Goal: Task Accomplishment & Management: Complete application form

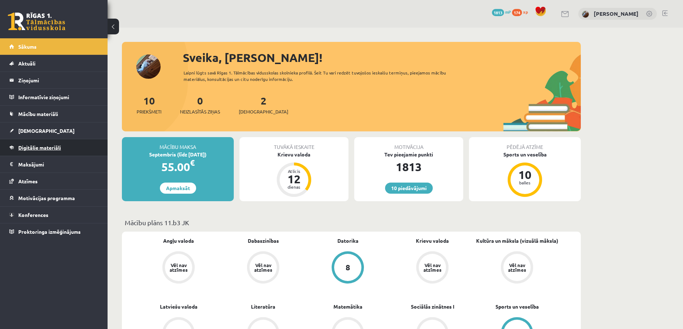
click at [32, 147] on span "Digitālie materiāli" at bounding box center [39, 147] width 43 height 6
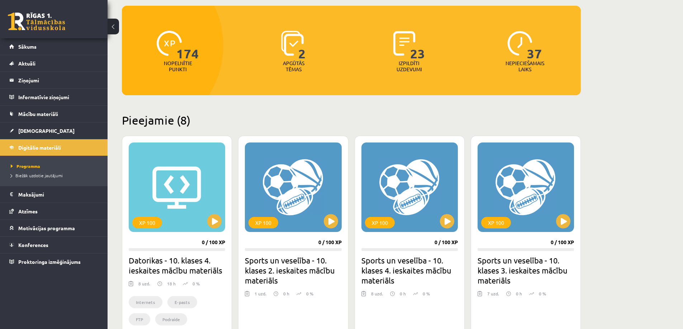
scroll to position [108, 0]
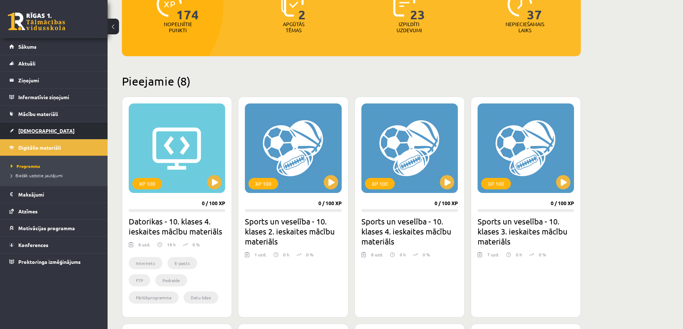
click at [20, 129] on span "[DEMOGRAPHIC_DATA]" at bounding box center [46, 131] width 56 height 6
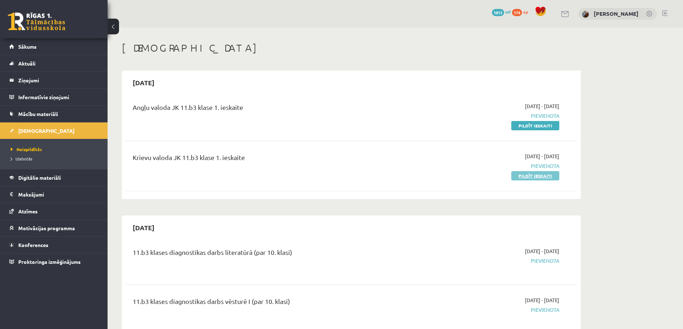
click at [521, 175] on link "Pildīt ieskaiti" at bounding box center [535, 175] width 48 height 9
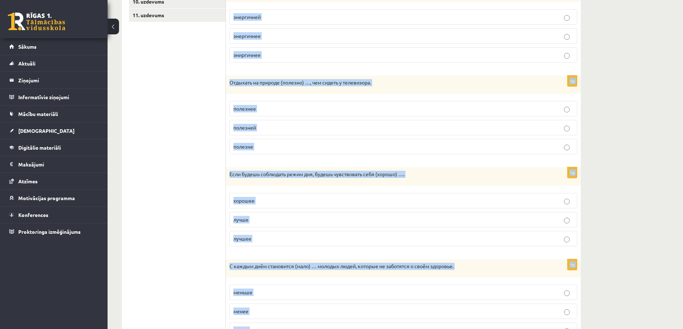
scroll to position [292, 0]
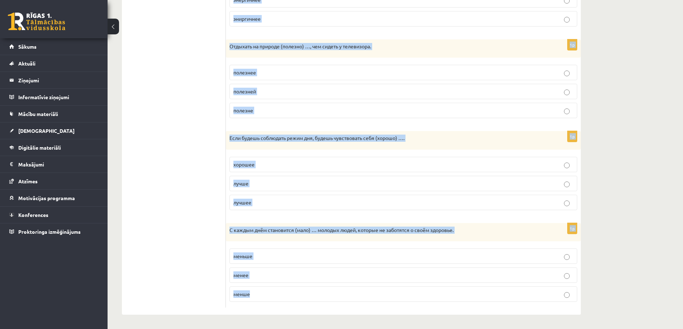
drag, startPoint x: 246, startPoint y: 58, endPoint x: 523, endPoint y: 337, distance: 393.4
copy form "Выберите правильную форму сравнительной степени. 1p Ешьте (много) … овощей и фр…"
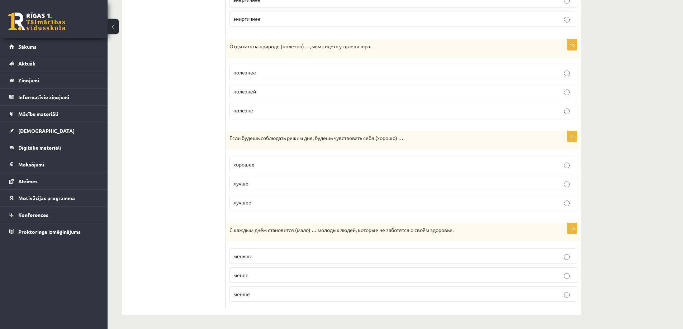
click at [201, 252] on ul "1. uzdevums 2. uzdevums 3. uzdevums 4. uzdevums 5. uzdevums 6. uzdevums 7. uzde…" at bounding box center [177, 72] width 97 height 471
click at [160, 60] on ul "1. uzdevums 2. uzdevums 3. uzdevums 4. uzdevums 5. uzdevums 6. uzdevums 7. uzde…" at bounding box center [177, 72] width 97 height 471
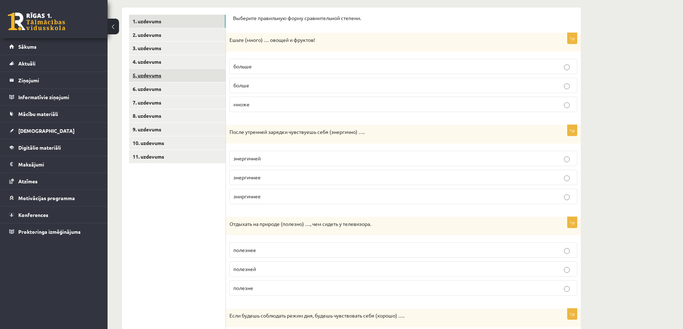
scroll to position [113, 0]
click at [243, 71] on p "больше" at bounding box center [403, 68] width 340 height 8
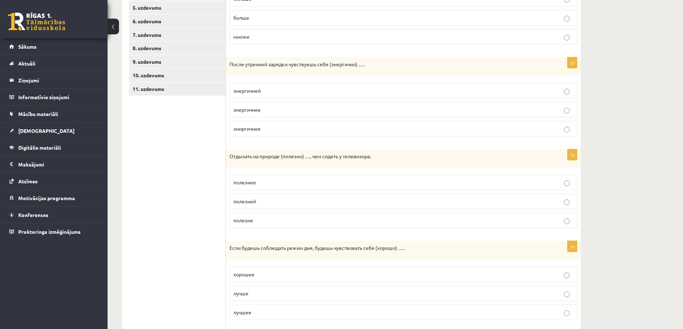
scroll to position [185, 0]
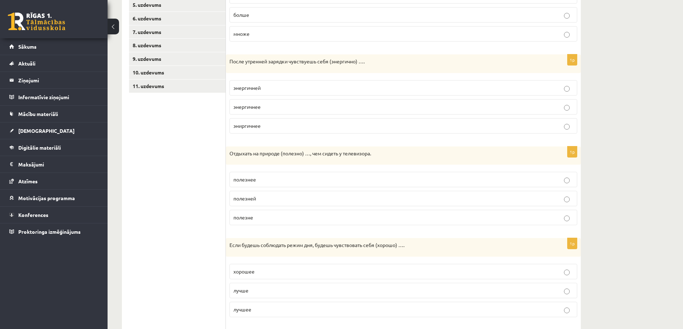
click at [252, 107] on span "энергичнее" at bounding box center [246, 107] width 27 height 6
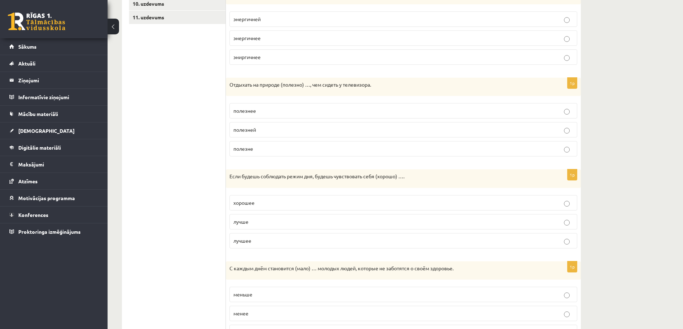
scroll to position [256, 0]
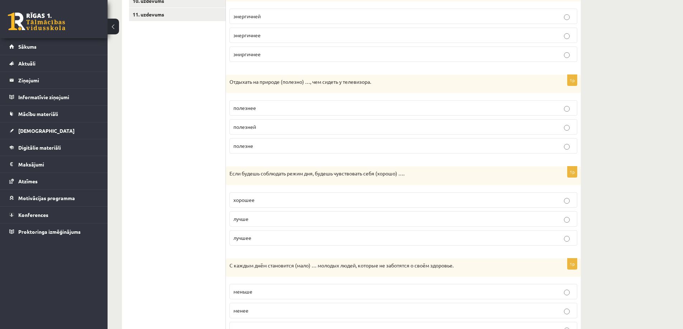
click at [252, 105] on p "полезнее" at bounding box center [403, 108] width 340 height 8
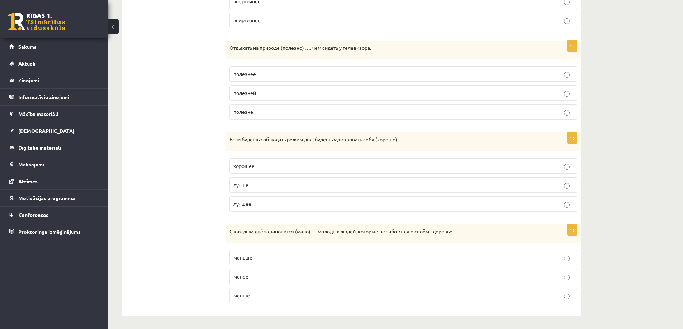
scroll to position [292, 0]
click at [249, 187] on p "лучше" at bounding box center [403, 184] width 340 height 8
click at [257, 256] on p "меньше" at bounding box center [403, 257] width 340 height 8
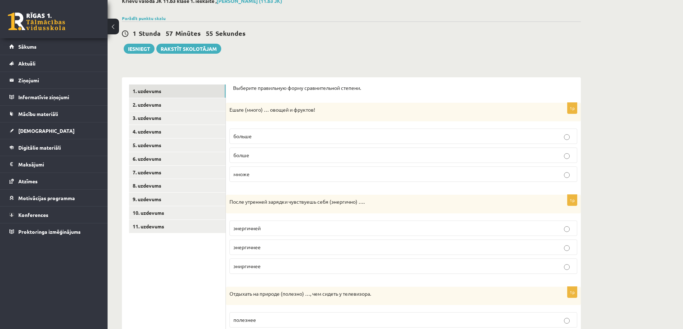
scroll to position [41, 0]
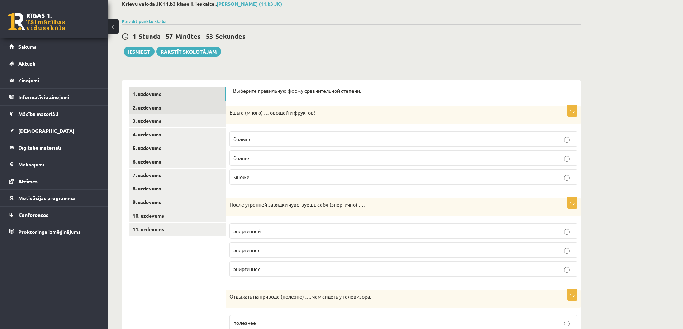
click at [151, 105] on link "2. uzdevums" at bounding box center [177, 107] width 96 height 13
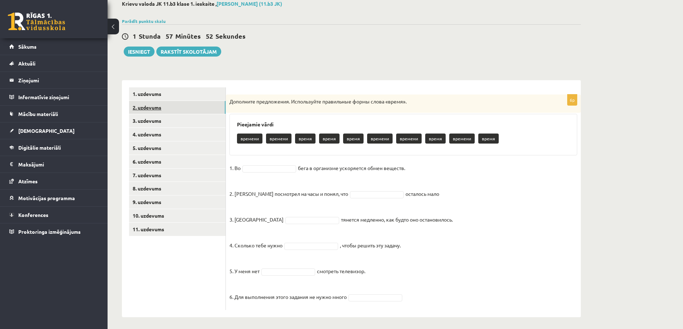
scroll to position [44, 0]
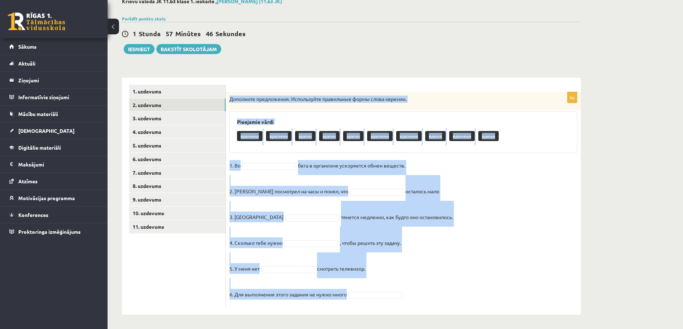
drag, startPoint x: 232, startPoint y: 98, endPoint x: 510, endPoint y: 340, distance: 368.9
click at [510, 286] on html "0 Dāvanas 1813 mP 174 xp Endija Iveta Žagata Sākums Aktuāli Kā mācīties eSKOLĀ …" at bounding box center [341, 120] width 683 height 329
copy div "Дополните предложения. Используйте правильные формы слова «время». Pieejamie vā…"
click at [437, 257] on fieldset "1. Во бега в организме ускоряется обмен веществ. 2. Андрис посмотрел на часы и …" at bounding box center [403, 232] width 348 height 144
click at [488, 241] on fieldset "1. Во бега в организме ускоряется обмен веществ. 2. Андрис посмотрел на часы и …" at bounding box center [403, 232] width 348 height 144
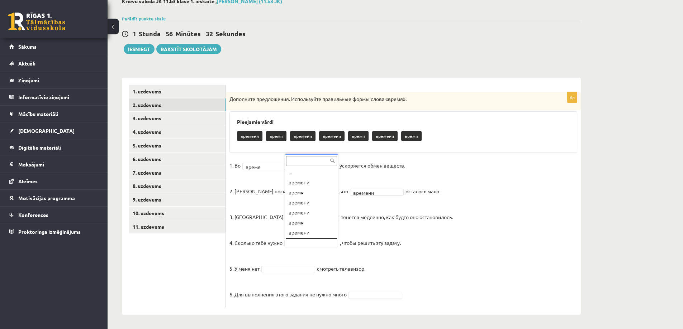
scroll to position [9, 0]
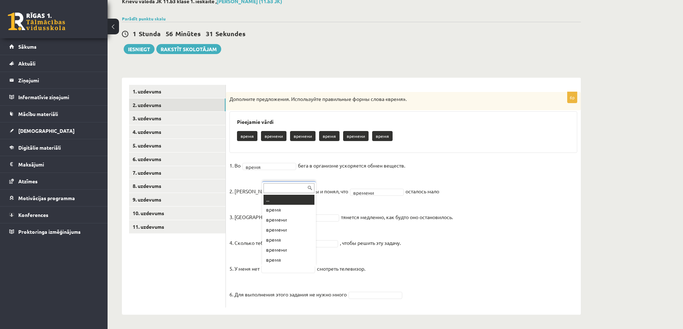
drag, startPoint x: 292, startPoint y: 270, endPoint x: 296, endPoint y: 263, distance: 7.6
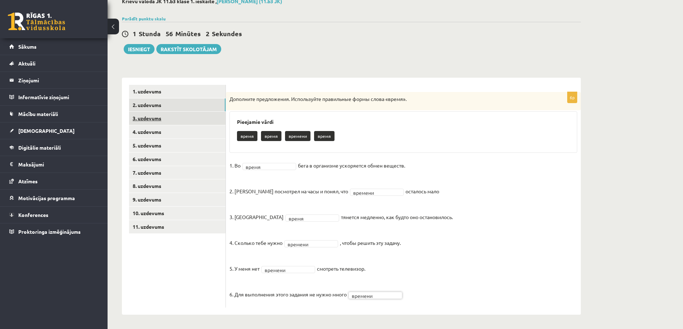
click at [166, 118] on link "3. uzdevums" at bounding box center [177, 118] width 96 height 13
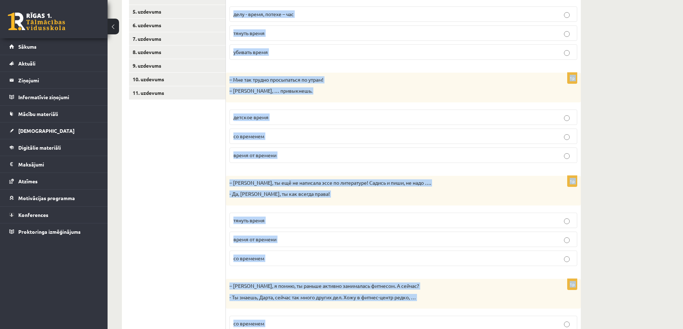
scroll to position [246, 0]
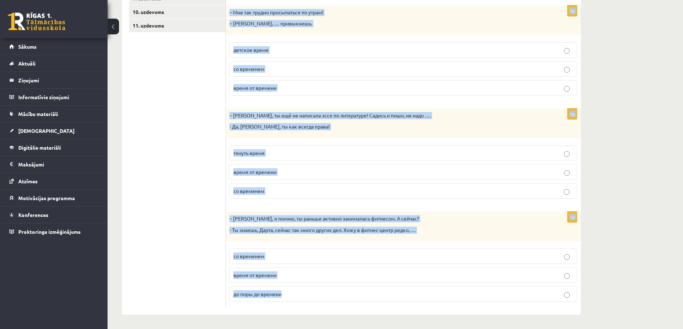
drag, startPoint x: 230, startPoint y: 47, endPoint x: 585, endPoint y: 342, distance: 461.4
copy form "Дополните мини-диалоги. Выберите верный фразеологизм. 1p - Элиза, ты была на ве…"
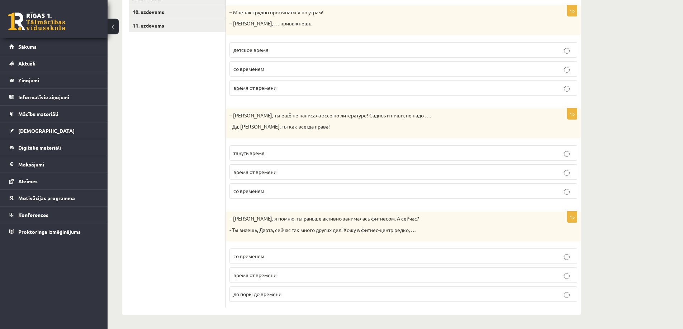
click at [162, 142] on ul "1. uzdevums 2. uzdevums 3. uzdevums 4. uzdevums 5. uzdevums 6. uzdevums 7. uzde…" at bounding box center [177, 96] width 97 height 424
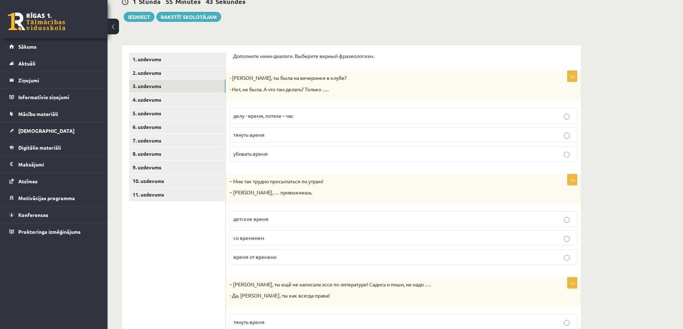
scroll to position [66, 0]
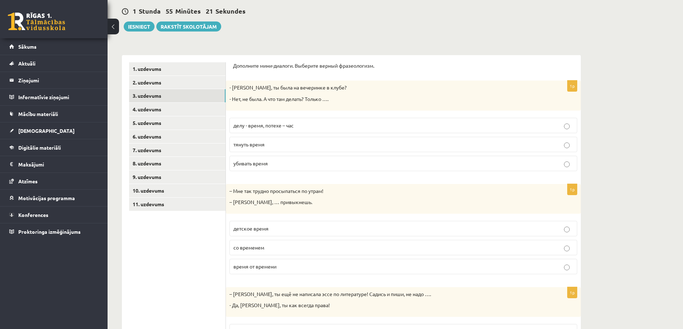
click at [269, 164] on p "убивать время" at bounding box center [403, 164] width 340 height 8
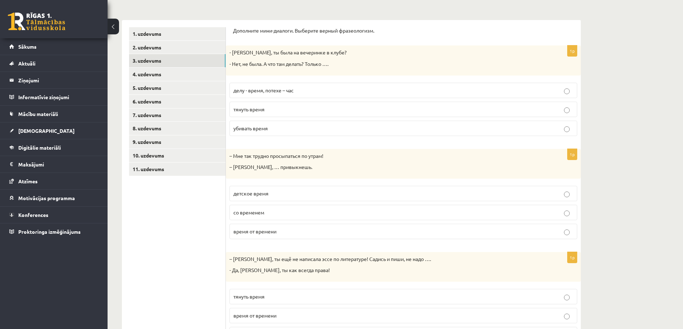
scroll to position [102, 0]
click at [277, 210] on p "со временем" at bounding box center [403, 212] width 340 height 8
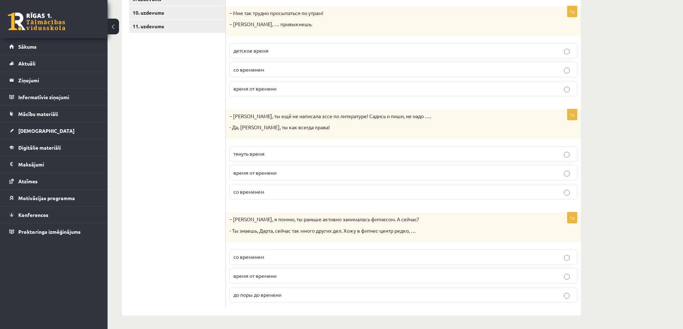
scroll to position [246, 0]
click at [252, 151] on span "тянуть время" at bounding box center [248, 153] width 31 height 6
click at [266, 274] on span "время от времени" at bounding box center [254, 275] width 43 height 6
click at [336, 277] on p "время от времени" at bounding box center [403, 276] width 340 height 8
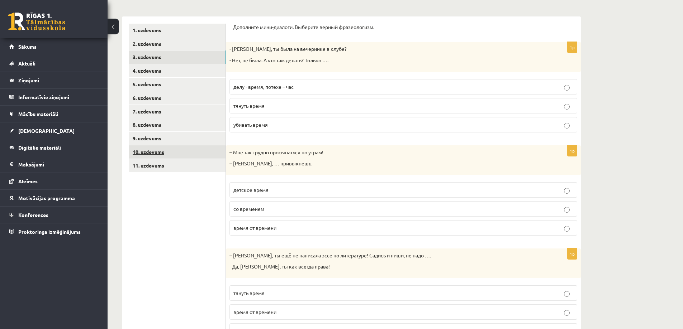
scroll to position [102, 0]
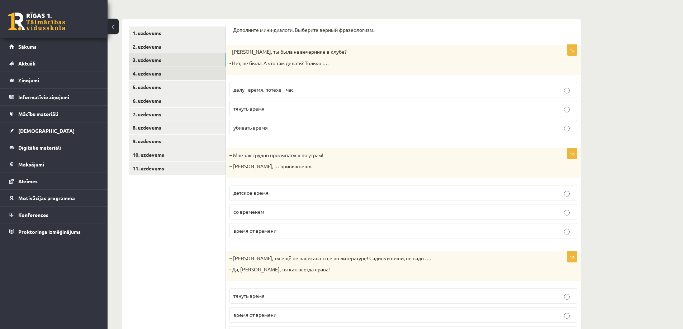
click at [170, 72] on link "4. uzdevums" at bounding box center [177, 73] width 96 height 13
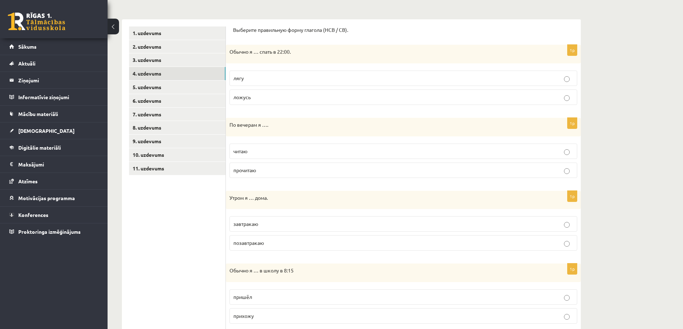
click at [231, 48] on div "Обычно я … спать в 22:00." at bounding box center [403, 54] width 355 height 19
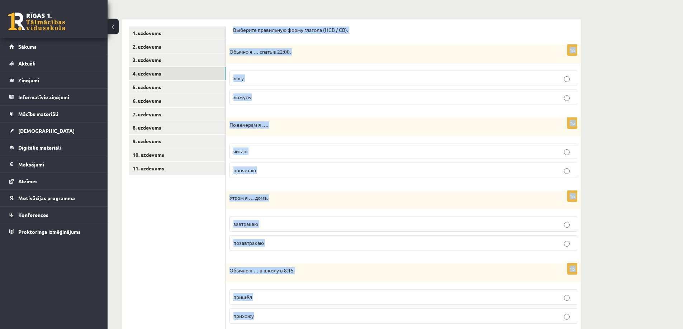
scroll to position [416, 0]
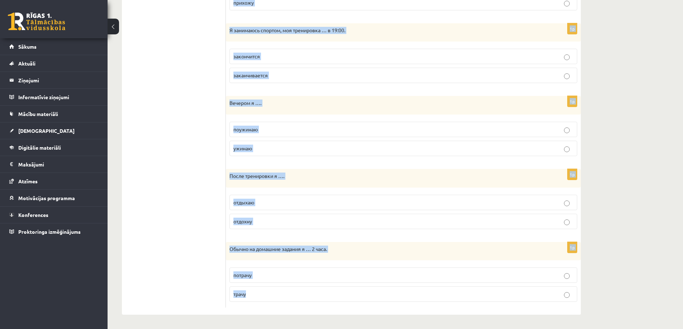
drag, startPoint x: 230, startPoint y: 29, endPoint x: 448, endPoint y: 310, distance: 355.9
copy form "Выберите правильную форму глагола (НСВ / СВ). 1p Обычно я … спать в 22:00. лягу…"
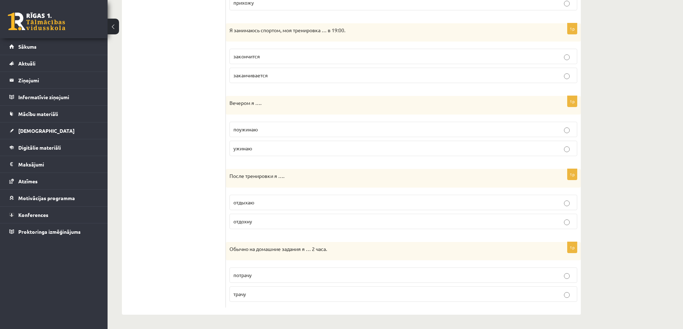
click at [161, 72] on ul "1. uzdevums 2. uzdevums 3. uzdevums 4. uzdevums 5. uzdevums 6. uzdevums 7. uzde…" at bounding box center [177, 10] width 97 height 595
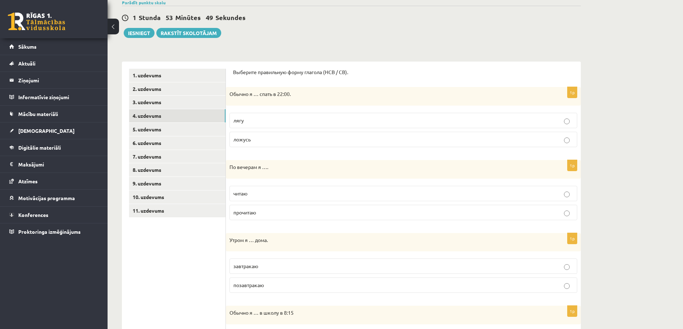
scroll to position [58, 0]
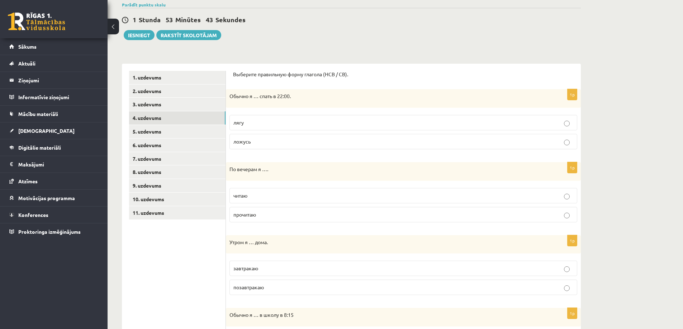
click at [267, 144] on p "ложусь" at bounding box center [403, 142] width 340 height 8
click at [258, 196] on p "читаю" at bounding box center [403, 196] width 340 height 8
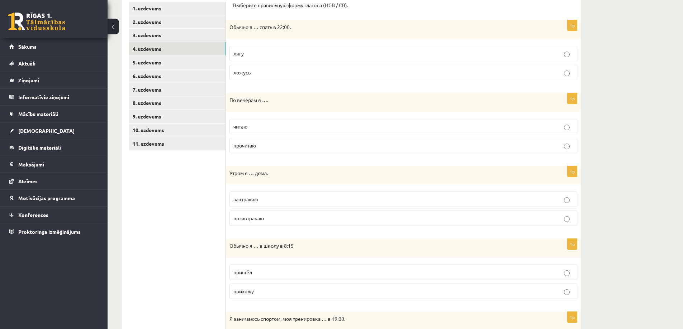
scroll to position [129, 0]
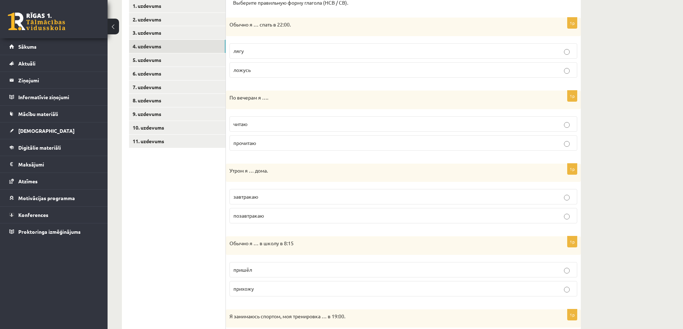
click at [257, 196] on span "завтракаю" at bounding box center [245, 197] width 25 height 6
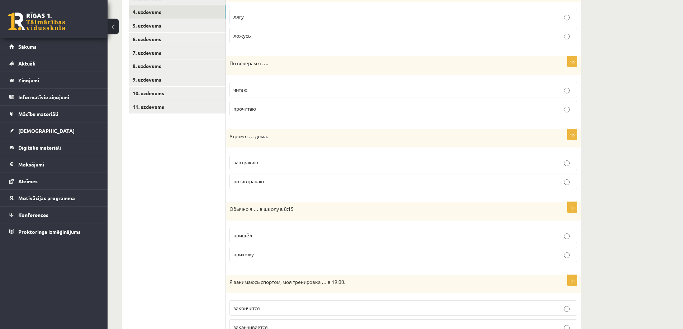
scroll to position [165, 0]
click at [257, 258] on label "прихожу" at bounding box center [403, 253] width 348 height 15
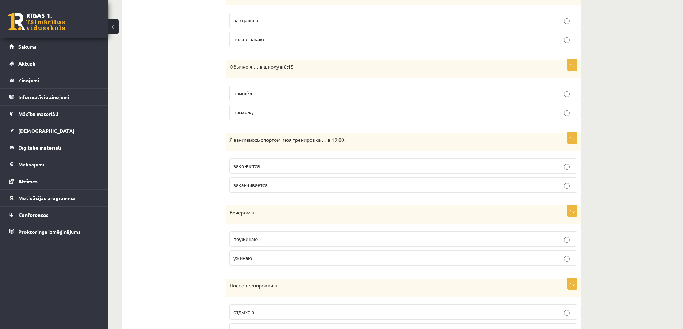
scroll to position [309, 0]
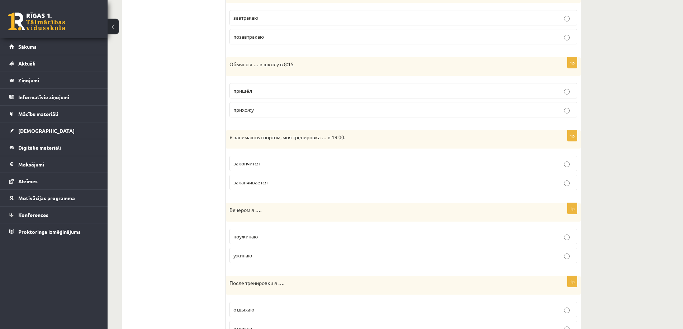
click at [263, 186] on span "заканчивается" at bounding box center [250, 182] width 34 height 6
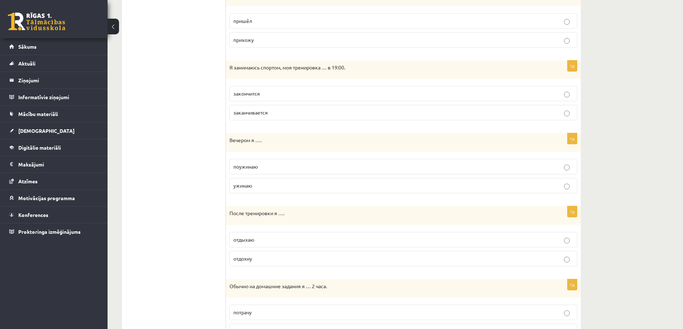
scroll to position [380, 0]
click at [247, 187] on span "ужинаю" at bounding box center [242, 184] width 19 height 6
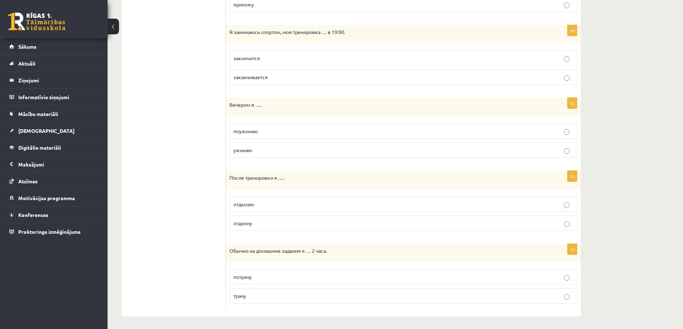
scroll to position [416, 0]
click at [259, 224] on p "отдохну" at bounding box center [403, 222] width 340 height 8
click at [255, 206] on p "отдыхаю" at bounding box center [403, 203] width 340 height 8
click at [254, 296] on p "трачу" at bounding box center [403, 295] width 340 height 8
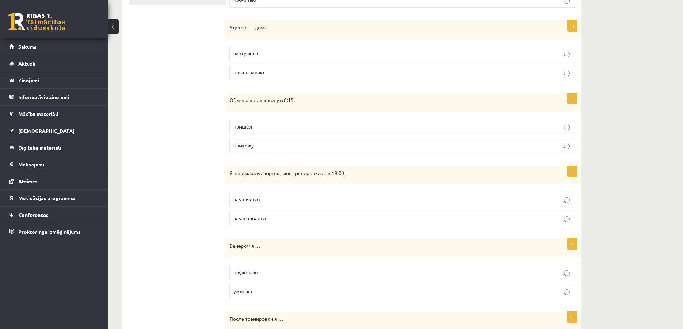
scroll to position [129, 0]
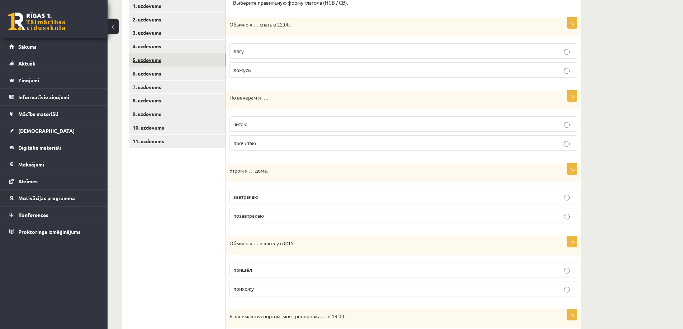
click at [137, 62] on link "5. uzdevums" at bounding box center [177, 59] width 96 height 13
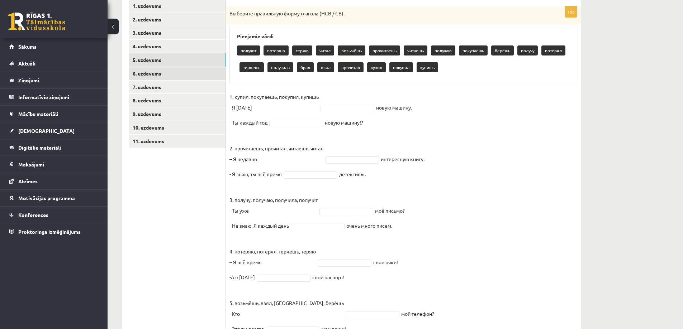
click at [158, 71] on link "6. uzdevums" at bounding box center [177, 73] width 96 height 13
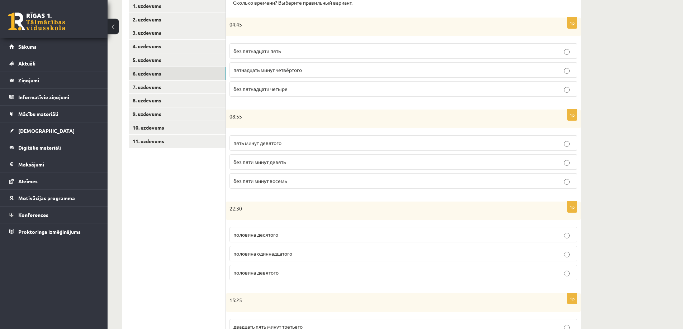
click at [271, 53] on span "без пятнадцати пять" at bounding box center [256, 51] width 47 height 6
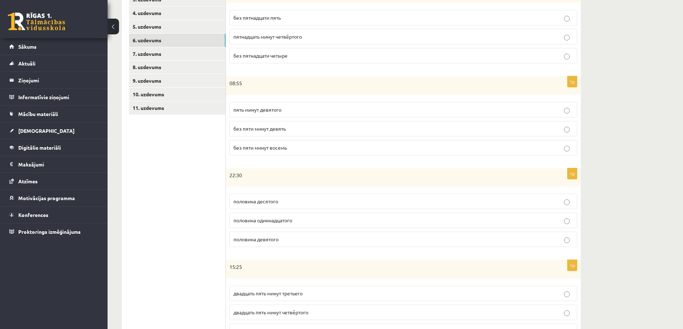
scroll to position [165, 0]
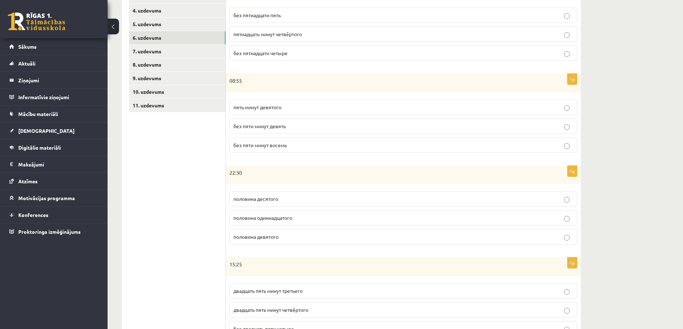
click at [289, 128] on p "без пяти минут девять" at bounding box center [403, 127] width 340 height 8
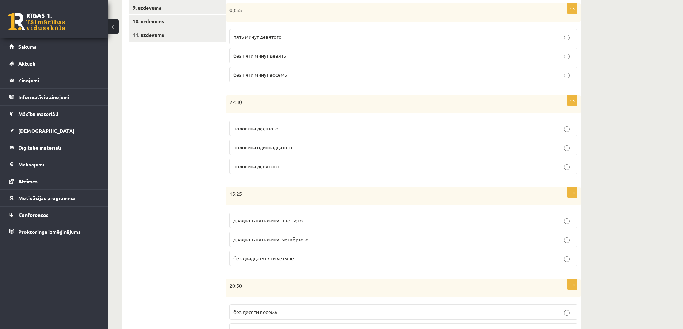
scroll to position [237, 0]
click at [270, 148] on span "половина одиннадцатого" at bounding box center [262, 146] width 59 height 6
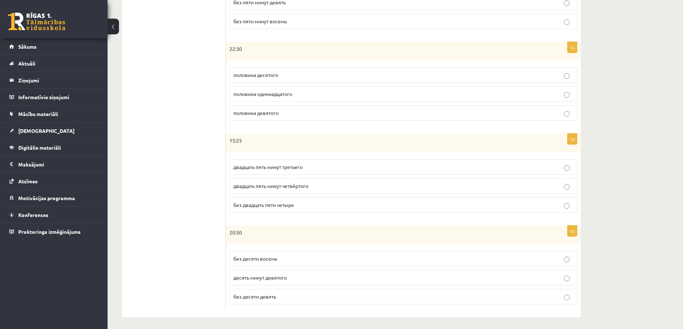
scroll to position [292, 0]
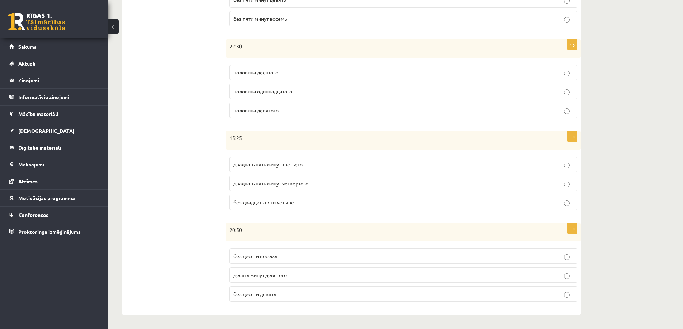
click at [277, 204] on span "без двадцать пяти четыре" at bounding box center [263, 202] width 61 height 6
click at [283, 258] on p "без десяти восемь" at bounding box center [403, 257] width 340 height 8
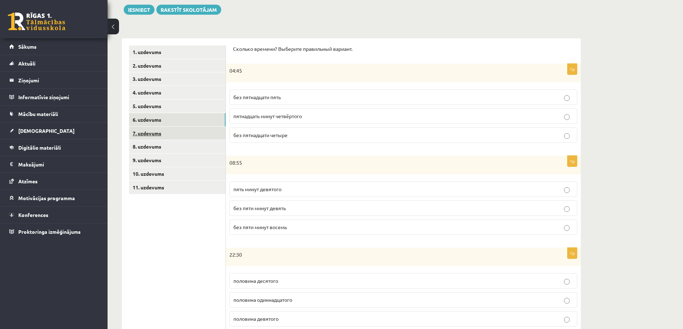
scroll to position [77, 0]
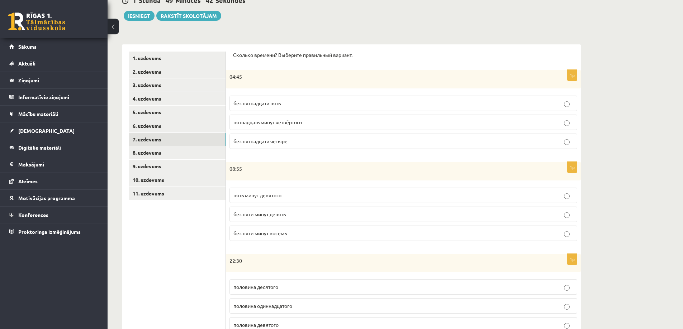
click at [150, 137] on link "7. uzdevums" at bounding box center [177, 139] width 96 height 13
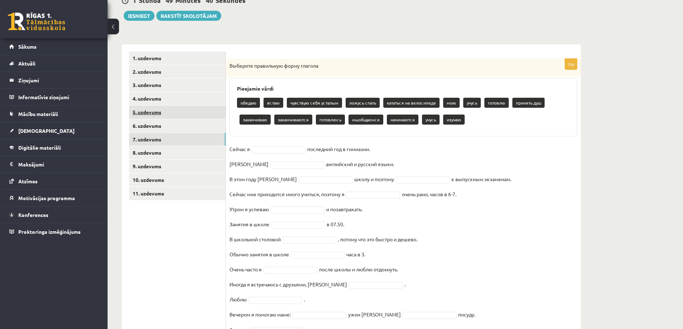
click at [144, 112] on link "5. uzdevums" at bounding box center [177, 112] width 96 height 13
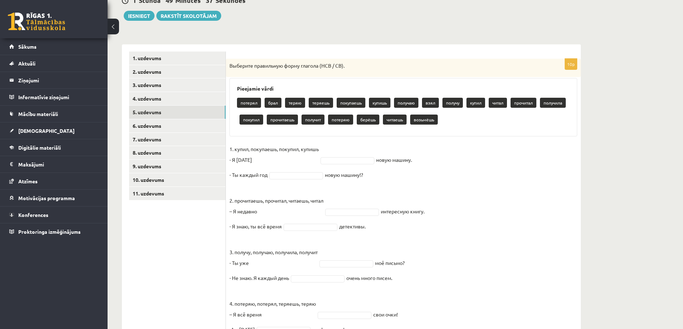
scroll to position [164, 0]
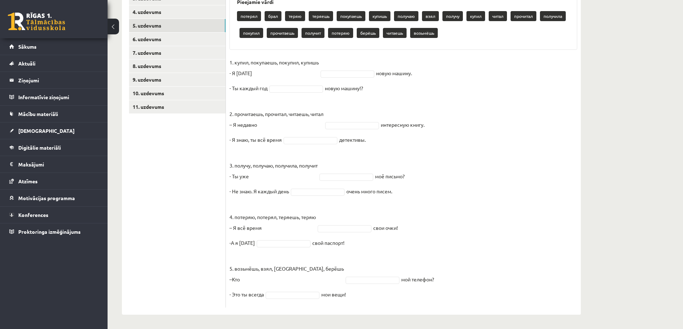
drag, startPoint x: 228, startPoint y: 64, endPoint x: 549, endPoint y: 329, distance: 416.2
click at [549, 166] on html "0 Dāvanas 1813 mP 174 xp Endija Iveta Žagata Sākums Aktuāli Kā mācīties eSKOLĀ …" at bounding box center [341, 0] width 683 height 329
copy div "Выберите правильную форму глагола (НСВ / СВ). Pieejamie vārdi потерял брал теря…"
click at [158, 211] on ul "1. uzdevums 2. uzdevums 3. uzdevums 4. uzdevums 5. uzdevums 6. uzdevums 7. uzde…" at bounding box center [177, 136] width 97 height 343
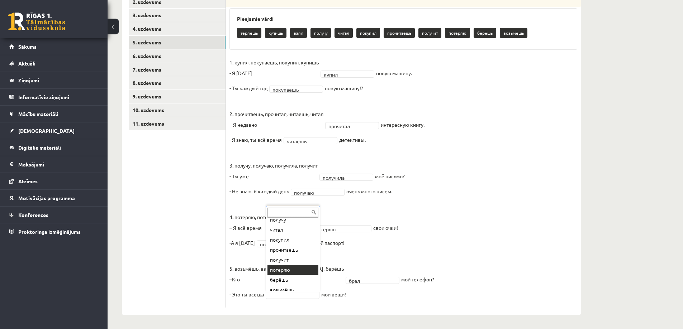
scroll to position [49, 0]
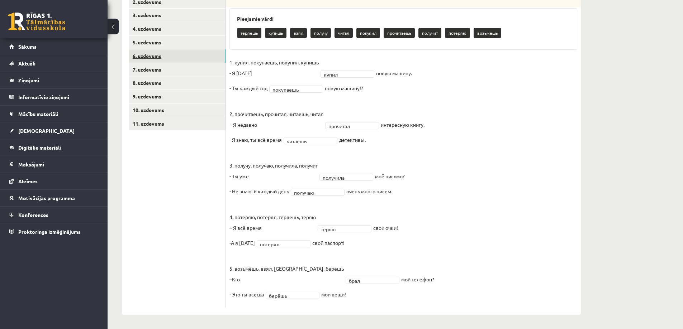
click at [146, 55] on link "6. uzdevums" at bounding box center [177, 55] width 96 height 13
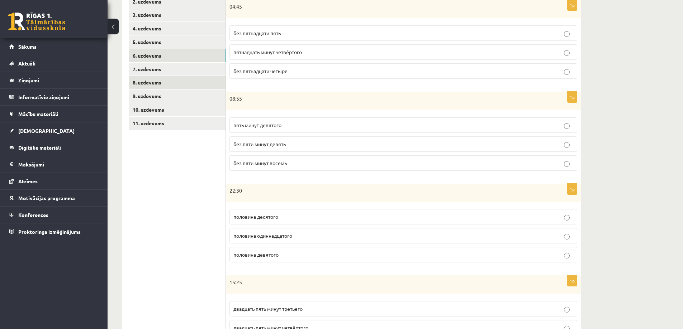
click at [157, 77] on link "8. uzdevums" at bounding box center [177, 82] width 96 height 13
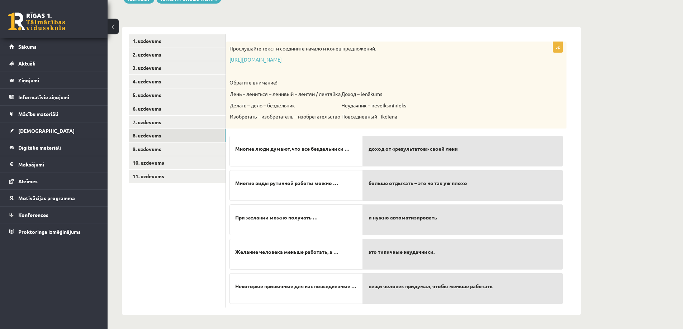
scroll to position [95, 0]
click at [147, 122] on link "7. uzdevums" at bounding box center [177, 122] width 96 height 13
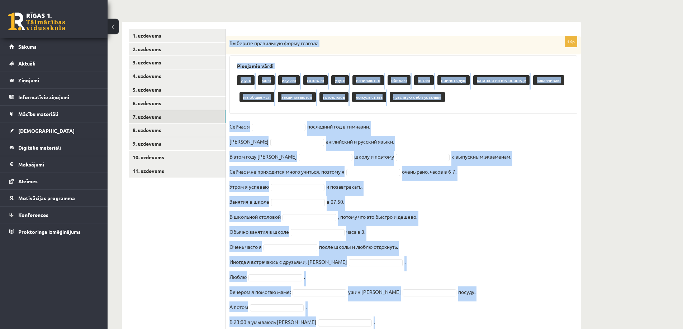
scroll to position [128, 0]
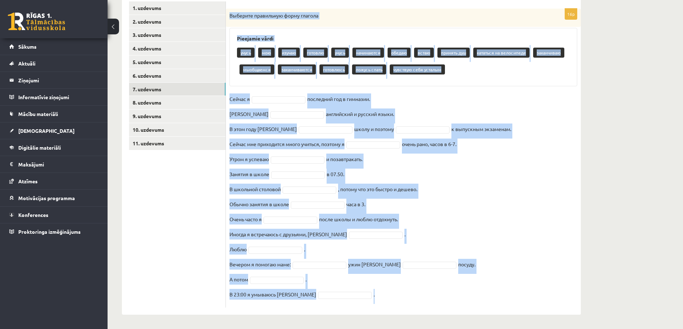
drag, startPoint x: 229, startPoint y: 47, endPoint x: 481, endPoint y: 305, distance: 360.7
click at [488, 313] on div "16p Выберите правильную форму глагола Pieejamie vārdi учусь мою изучаю готовлю …" at bounding box center [403, 154] width 355 height 321
copy div "Выберите правильную форму глагола Pieejamie vārdi учусь мою изучаю готовлю учус…"
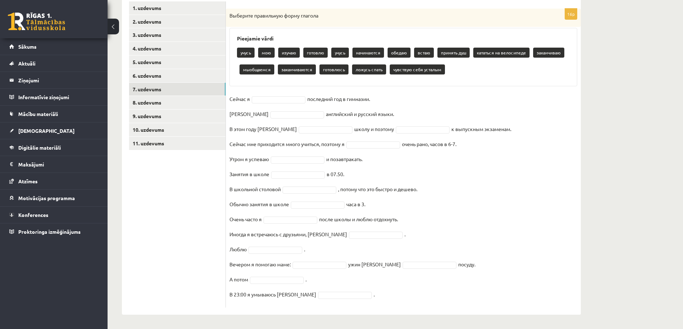
click at [184, 192] on ul "1. uzdevums 2. uzdevums 3. uzdevums 4. uzdevums 5. uzdevums 6. uzdevums 7. uzde…" at bounding box center [177, 154] width 97 height 306
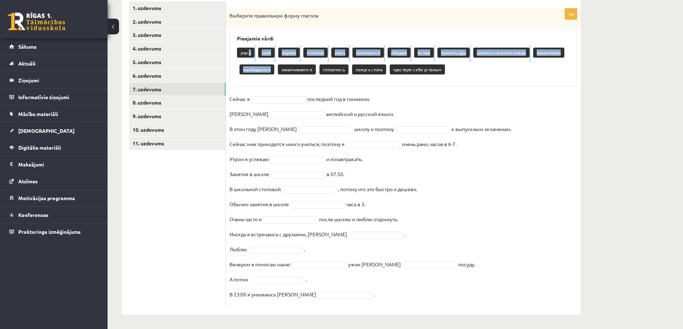
drag, startPoint x: 248, startPoint y: 51, endPoint x: 258, endPoint y: 76, distance: 26.8
click at [261, 76] on div "учусь мою изучаю готовлю учусь начинаются обедаю встаю принять душ кататься на …" at bounding box center [403, 62] width 333 height 34
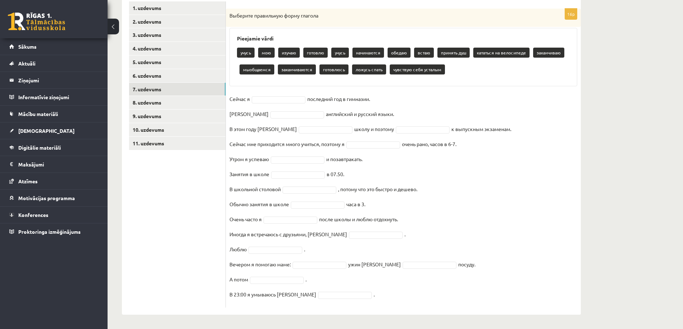
click at [245, 49] on p "учусь" at bounding box center [246, 53] width 18 height 10
drag, startPoint x: 245, startPoint y: 51, endPoint x: 254, endPoint y: 52, distance: 9.0
click at [254, 52] on p "учусь" at bounding box center [246, 53] width 18 height 10
click at [241, 52] on p "учусь" at bounding box center [246, 53] width 18 height 10
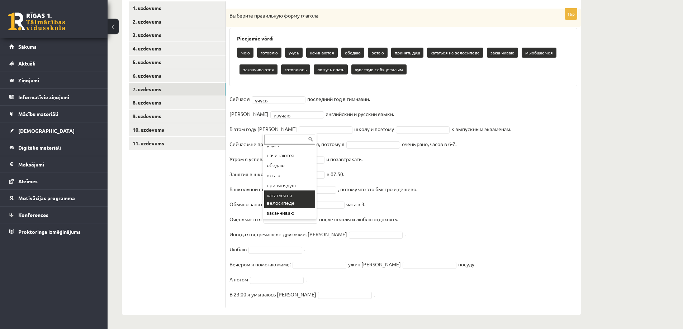
scroll to position [36, 0]
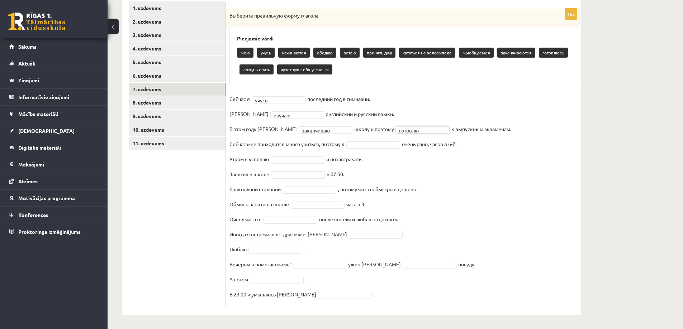
click at [295, 156] on fieldset "**********" at bounding box center [403, 199] width 348 height 211
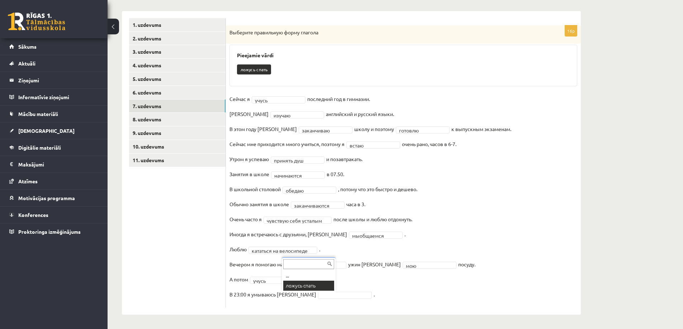
scroll to position [94, 0]
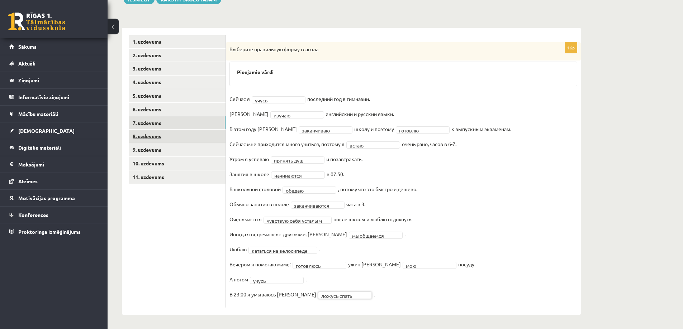
click at [193, 139] on link "8. uzdevums" at bounding box center [177, 136] width 96 height 13
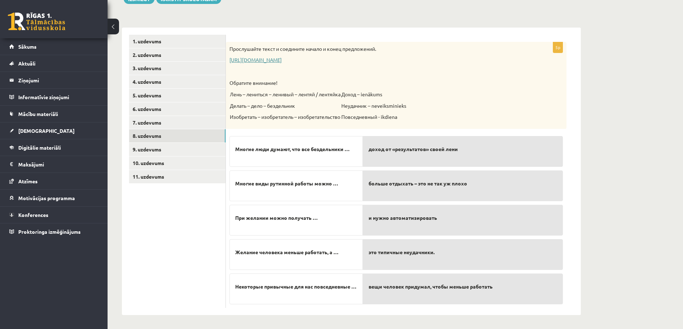
click at [242, 62] on link "https://www.zvaigzne.lv/upload/audio/100Urokov/2/49%202.mp3" at bounding box center [255, 60] width 52 height 6
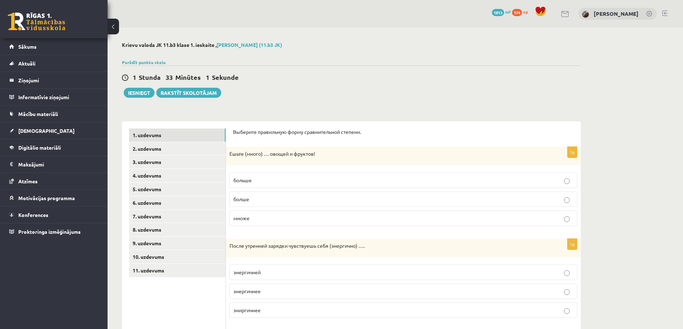
scroll to position [92, 0]
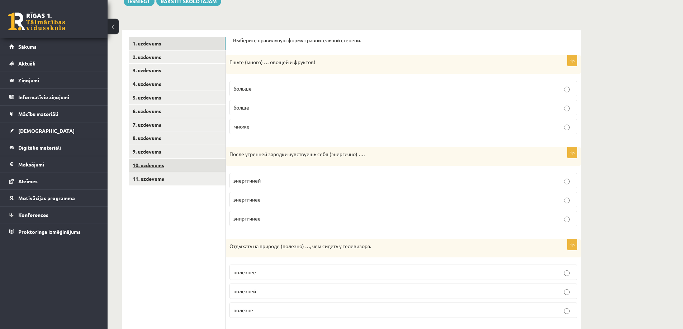
click at [167, 163] on link "10. uzdevums" at bounding box center [177, 165] width 96 height 13
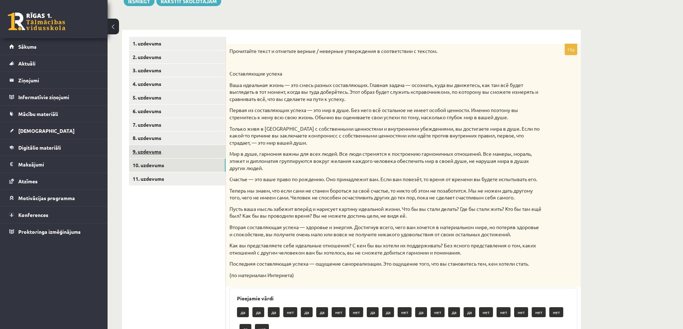
click at [170, 148] on link "9. uzdevums" at bounding box center [177, 151] width 96 height 13
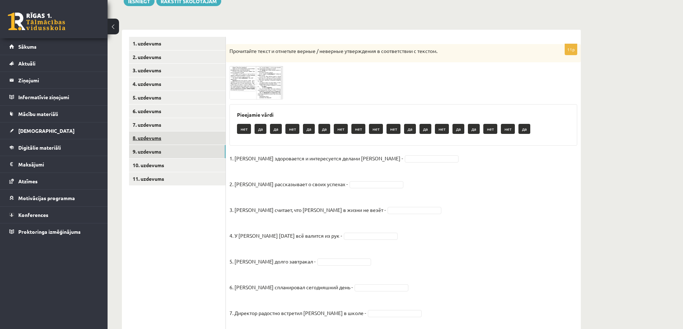
click at [175, 138] on link "8. uzdevums" at bounding box center [177, 138] width 96 height 13
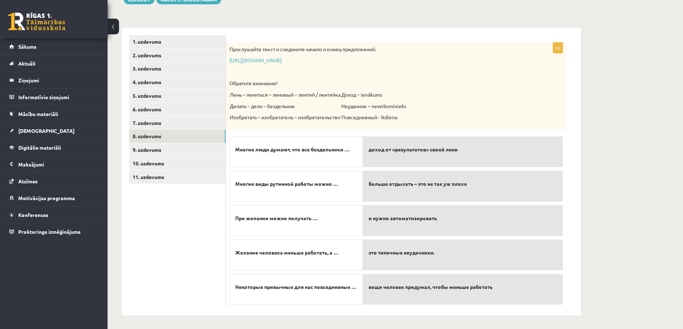
scroll to position [95, 0]
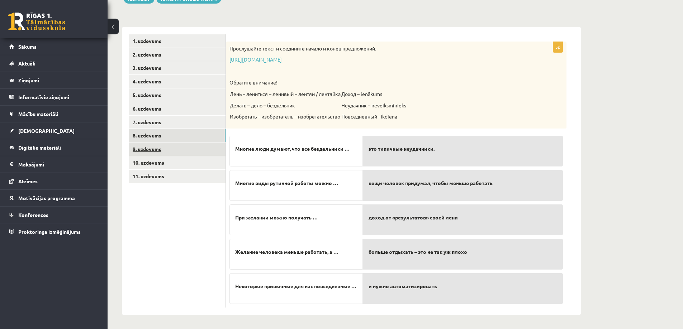
click at [144, 151] on link "9. uzdevums" at bounding box center [177, 149] width 96 height 13
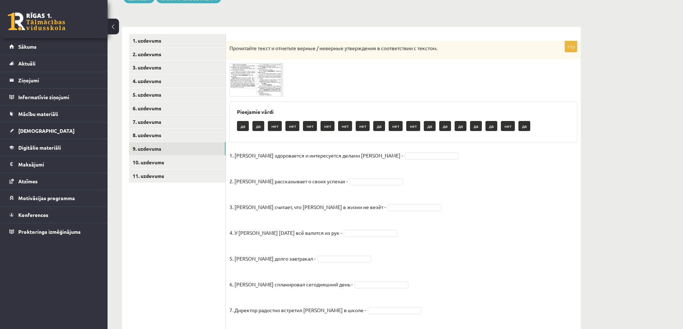
click at [235, 75] on img at bounding box center [256, 79] width 54 height 33
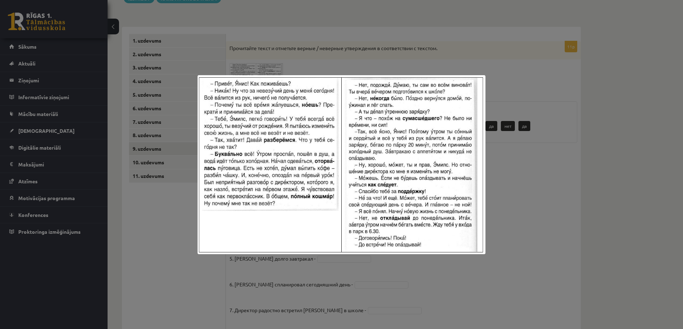
drag, startPoint x: 568, startPoint y: 60, endPoint x: 514, endPoint y: 67, distance: 54.9
click at [568, 60] on div at bounding box center [341, 164] width 683 height 329
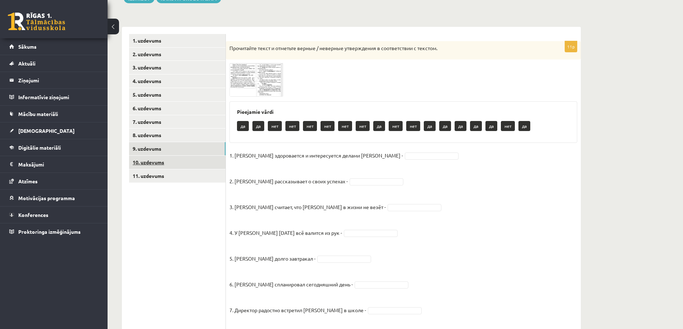
click at [134, 160] on link "10. uzdevums" at bounding box center [177, 162] width 96 height 13
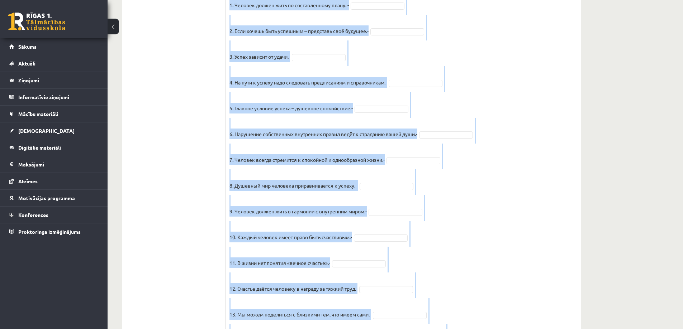
scroll to position [525, 0]
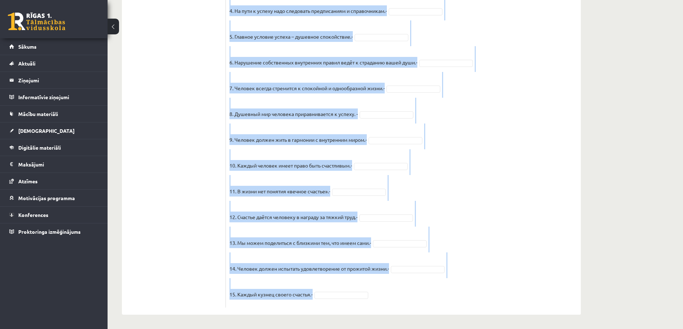
drag, startPoint x: 230, startPoint y: 47, endPoint x: 485, endPoint y: 335, distance: 384.2
copy div "Прочитайте текст и отметьте верные / неверные утверждения в соответствии с текс…"
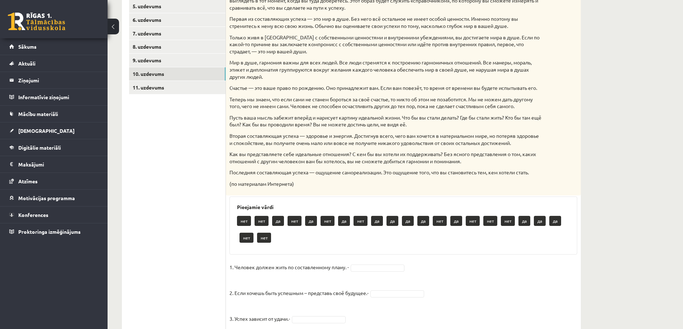
scroll to position [130, 0]
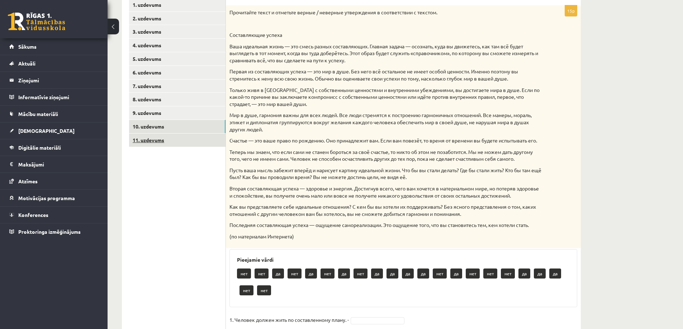
click at [158, 144] on link "11. uzdevums" at bounding box center [177, 140] width 96 height 13
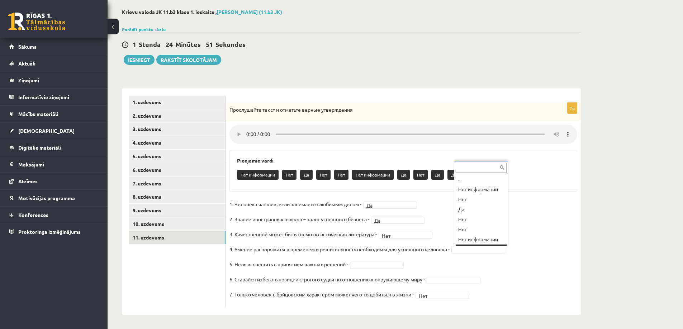
scroll to position [9, 0]
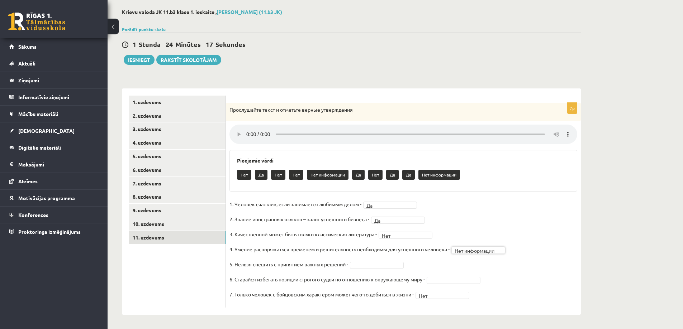
click at [370, 269] on fieldset "**********" at bounding box center [403, 251] width 348 height 105
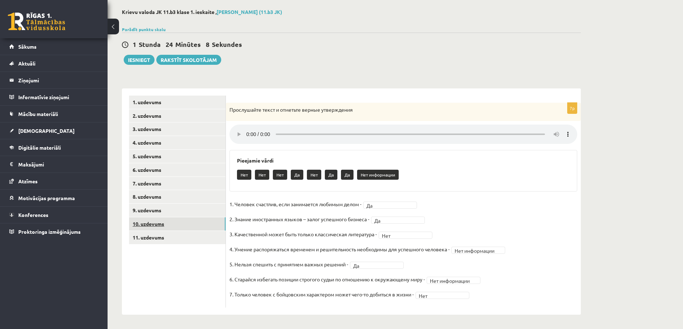
click at [146, 222] on link "10. uzdevums" at bounding box center [177, 224] width 96 height 13
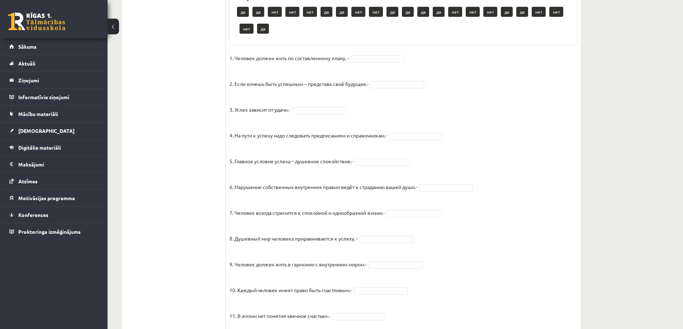
scroll to position [392, 0]
click at [366, 72] on fieldset "1. Человек должен жить по составленному плану. - 2. Если хочешь быть успешным –…" at bounding box center [403, 241] width 348 height 376
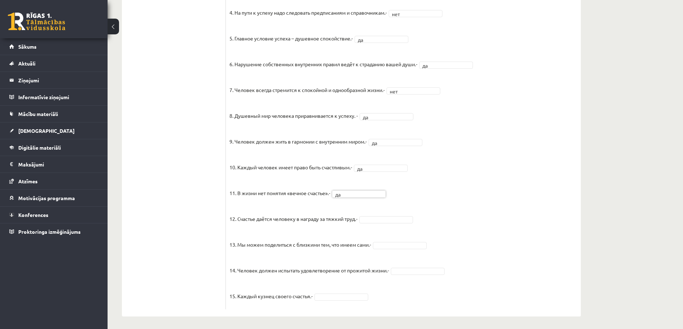
scroll to position [508, 0]
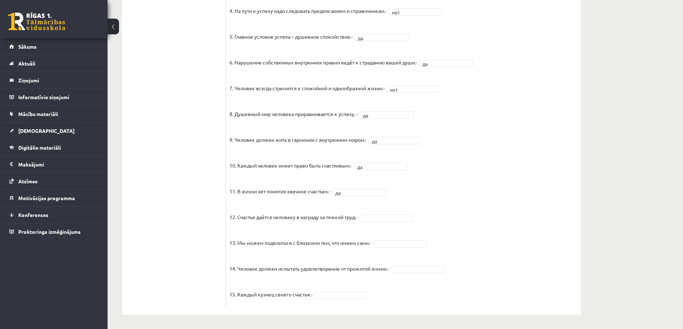
click at [352, 290] on fieldset "1. Человек должен жить по составленному плану. - нет *** 2. Если хочешь быть ус…" at bounding box center [403, 116] width 348 height 376
drag, startPoint x: 348, startPoint y: 295, endPoint x: 354, endPoint y: 291, distance: 7.1
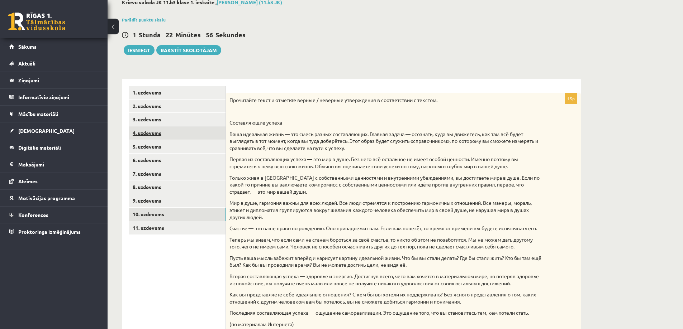
scroll to position [6, 0]
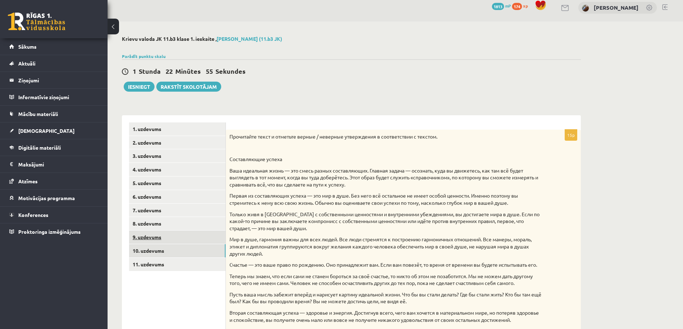
click at [154, 239] on link "9. uzdevums" at bounding box center [177, 237] width 96 height 13
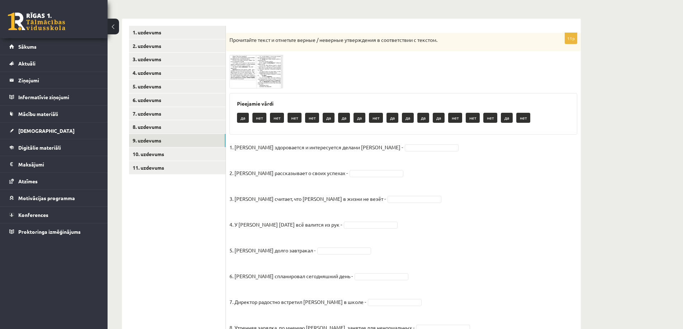
scroll to position [114, 0]
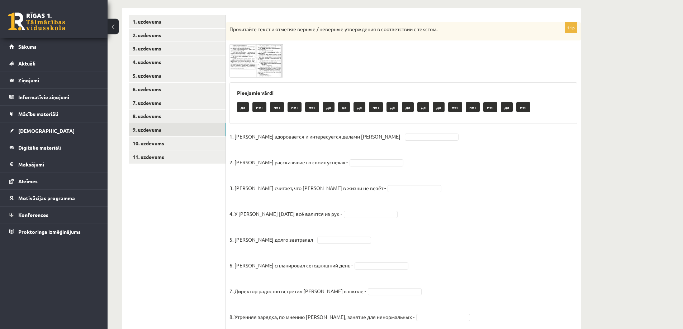
click at [244, 63] on img at bounding box center [256, 60] width 54 height 33
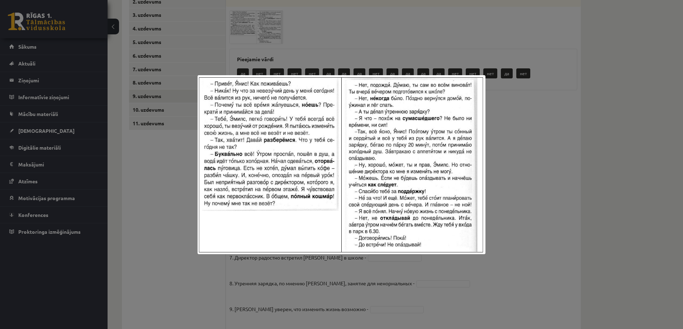
scroll to position [149, 0]
click at [531, 122] on div at bounding box center [341, 164] width 683 height 329
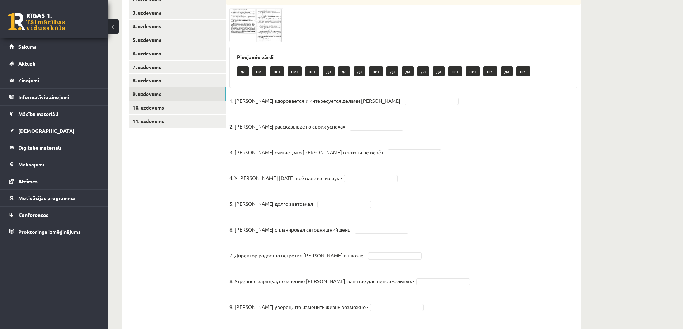
click at [260, 23] on span at bounding box center [256, 25] width 11 height 11
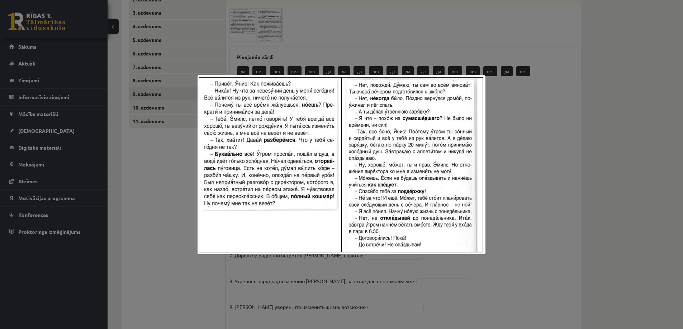
click at [532, 101] on div at bounding box center [341, 164] width 683 height 329
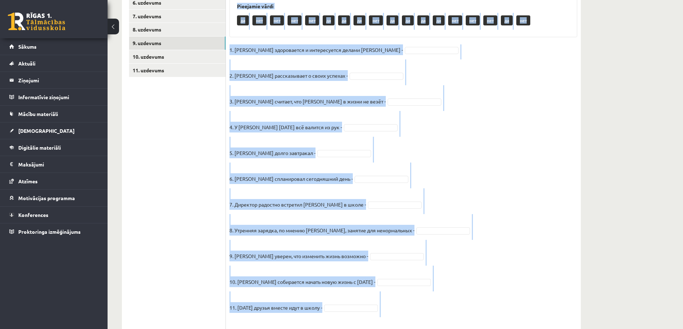
scroll to position [225, 0]
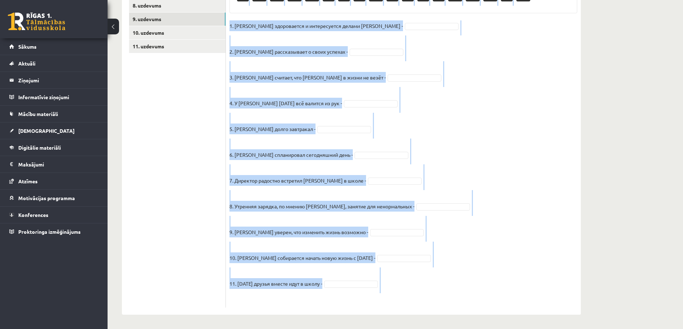
drag, startPoint x: 233, startPoint y: 56, endPoint x: 445, endPoint y: 336, distance: 351.8
copy div "Pieejamie vārdi да нет нет нет нет да да да нет да да да да нет нет нет да нет …"
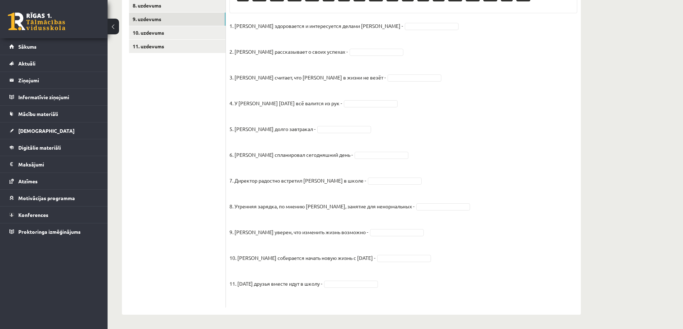
click at [144, 162] on ul "1. uzdevums 2. uzdevums 3. uzdevums 4. uzdevums 5. uzdevums 6. uzdevums 7. uzde…" at bounding box center [177, 106] width 97 height 404
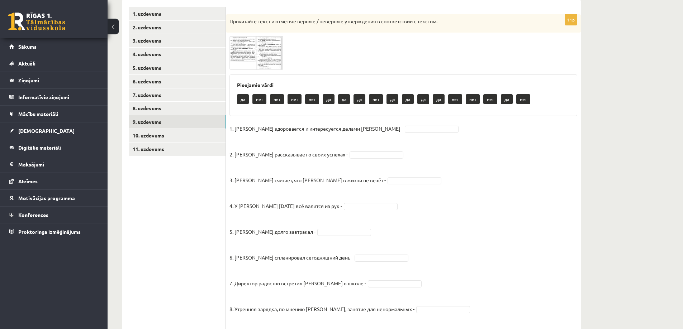
scroll to position [117, 0]
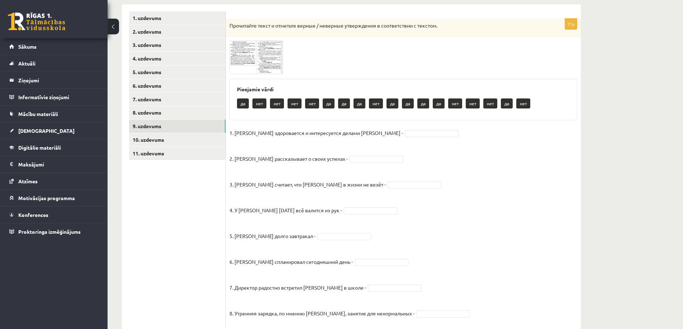
click at [264, 62] on img at bounding box center [256, 57] width 54 height 33
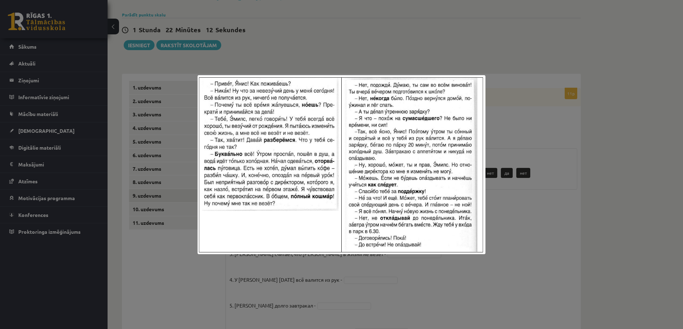
scroll to position [46, 0]
click at [548, 111] on div at bounding box center [341, 164] width 683 height 329
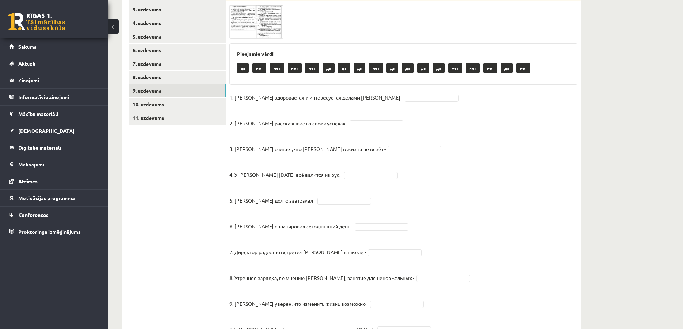
scroll to position [153, 0]
click at [314, 97] on p "1. Эмилс здоровается и интересуется делами Яниса -" at bounding box center [315, 97] width 173 height 11
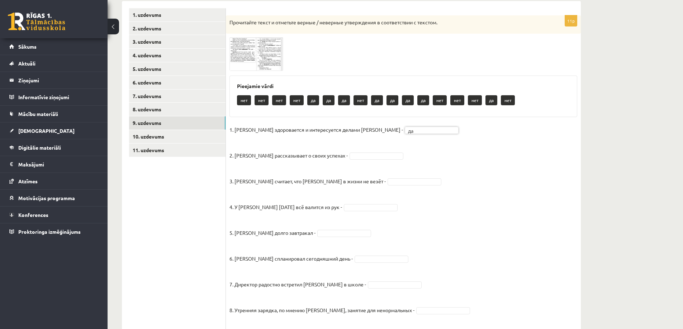
scroll to position [81, 0]
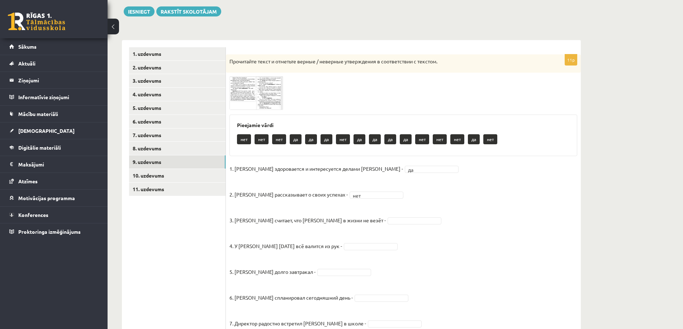
click at [199, 257] on ul "1. uzdevums 2. uzdevums 3. uzdevums 4. uzdevums 5. uzdevums 6. uzdevums 7. uzde…" at bounding box center [177, 249] width 97 height 404
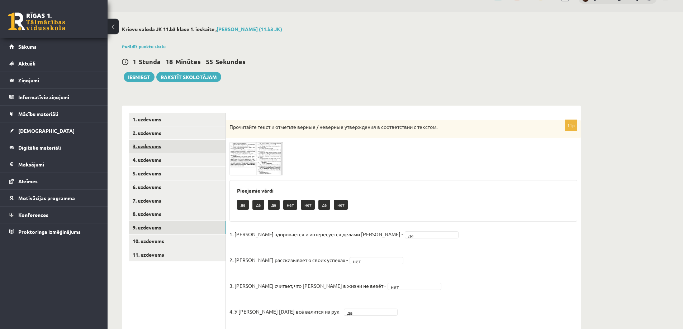
scroll to position [10, 0]
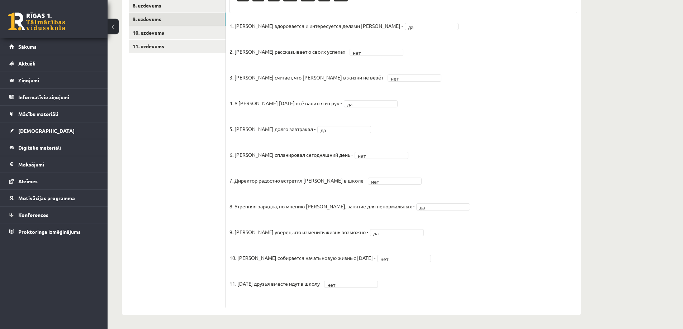
click at [149, 225] on ul "1. uzdevums 2. uzdevums 3. uzdevums 4. uzdevums 5. uzdevums 6. uzdevums 7. uzde…" at bounding box center [177, 106] width 97 height 404
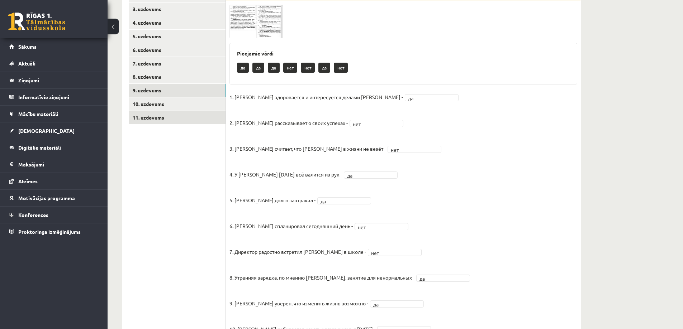
click at [155, 117] on link "11. uzdevums" at bounding box center [177, 117] width 96 height 13
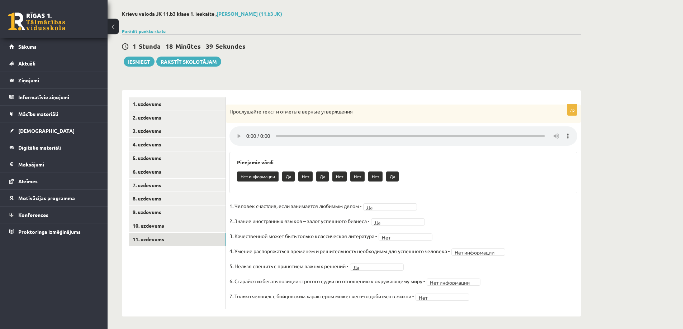
scroll to position [34, 0]
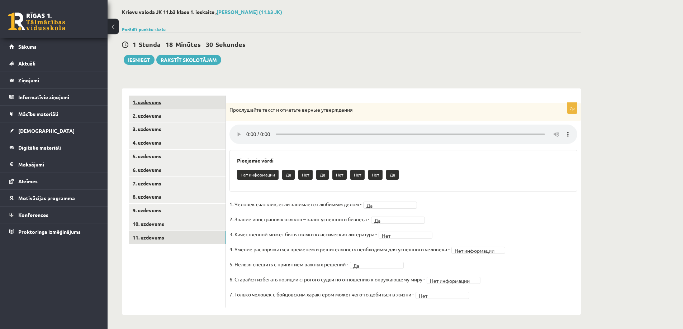
click at [154, 102] on link "1. uzdevums" at bounding box center [177, 102] width 96 height 13
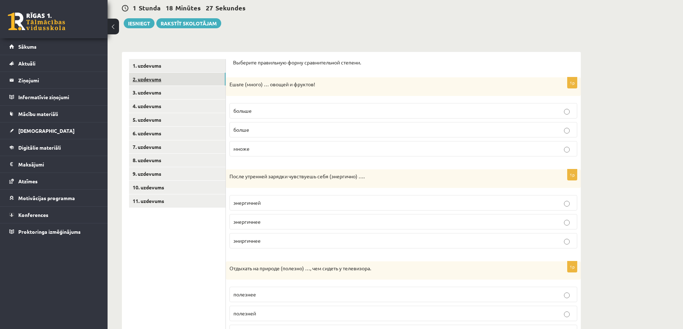
click at [154, 78] on link "2. uzdevums" at bounding box center [177, 79] width 96 height 13
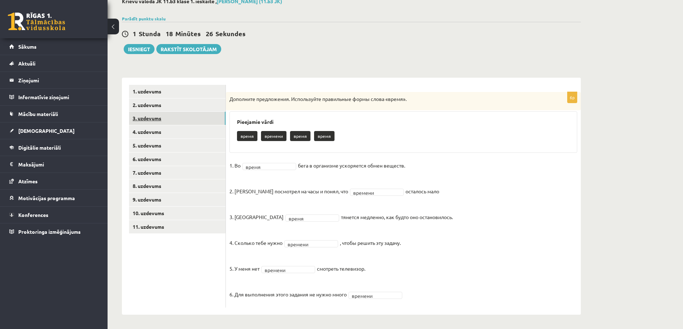
click at [170, 117] on link "3. uzdevums" at bounding box center [177, 118] width 96 height 13
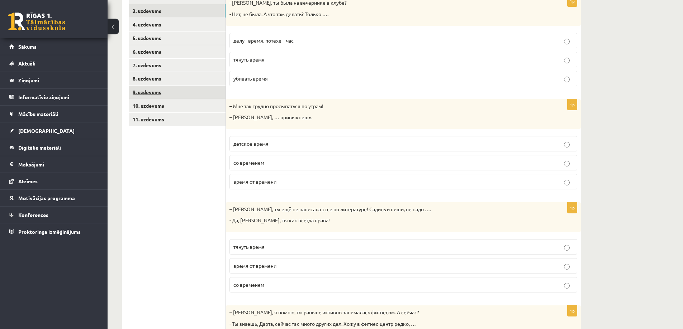
scroll to position [138, 0]
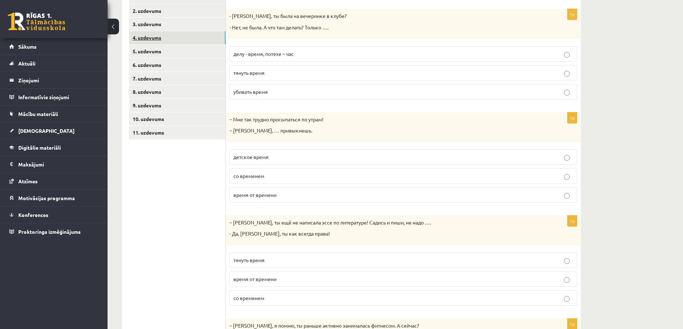
click at [167, 42] on link "4. uzdevums" at bounding box center [177, 37] width 96 height 13
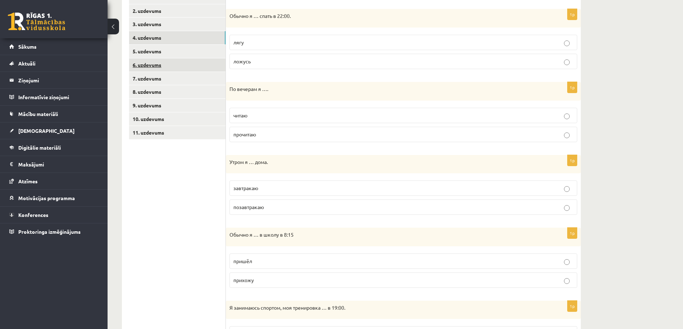
click at [165, 61] on link "6. uzdevums" at bounding box center [177, 64] width 96 height 13
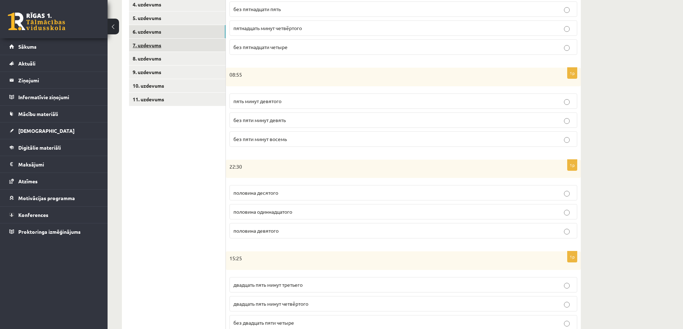
scroll to position [174, 0]
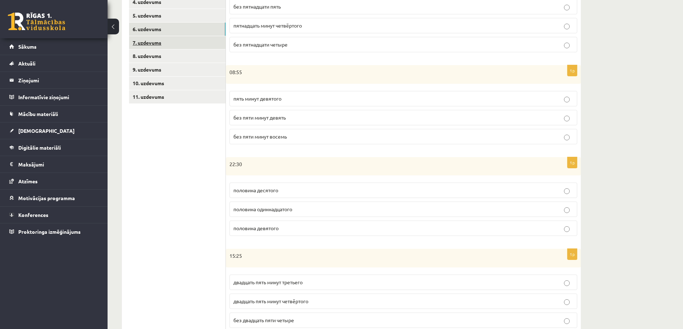
click at [166, 43] on link "7. uzdevums" at bounding box center [177, 42] width 96 height 13
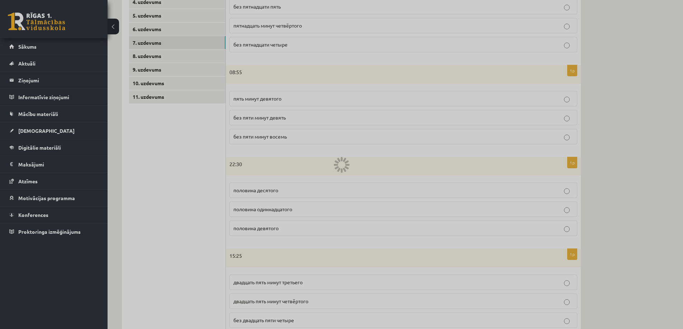
scroll to position [94, 0]
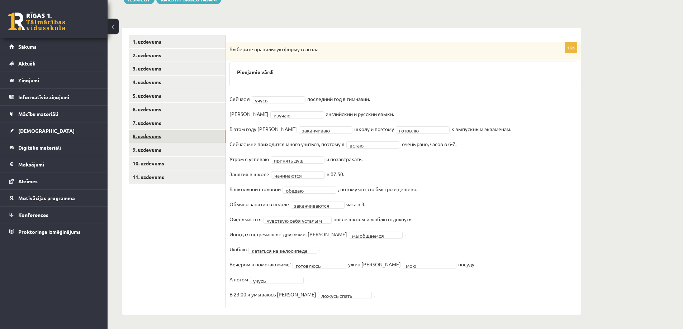
click at [180, 141] on link "8. uzdevums" at bounding box center [177, 136] width 96 height 13
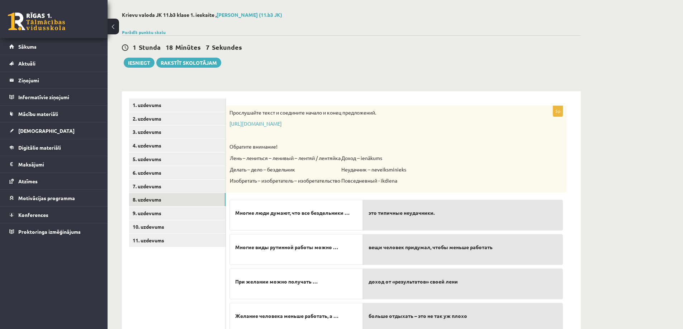
scroll to position [22, 0]
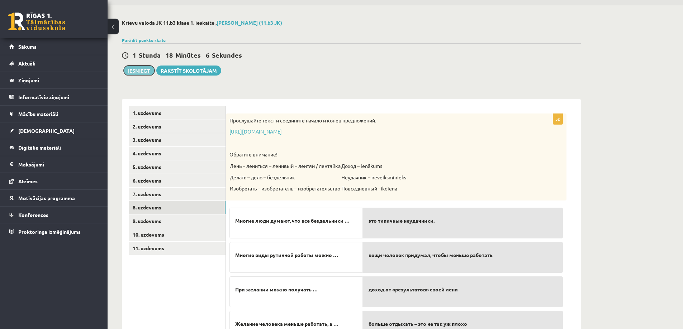
click at [137, 72] on button "Iesniegt" at bounding box center [139, 71] width 31 height 10
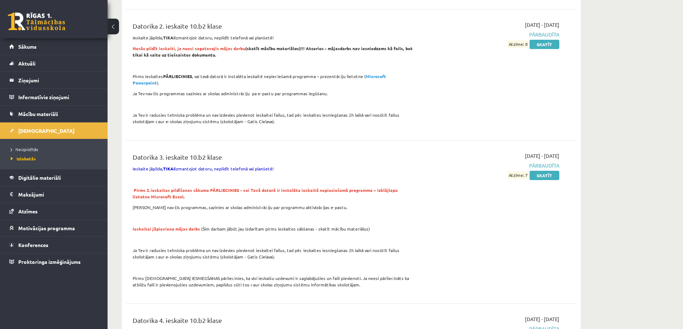
scroll to position [824, 0]
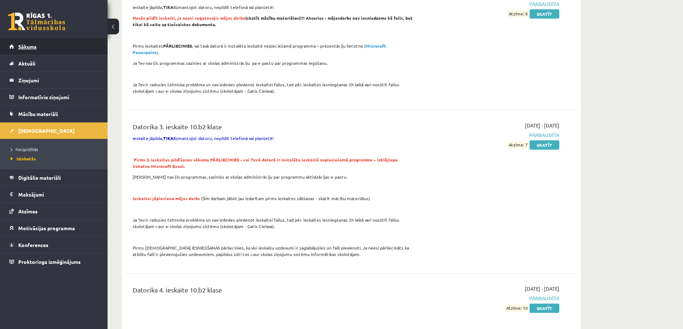
click at [16, 44] on link "Sākums" at bounding box center [53, 46] width 89 height 16
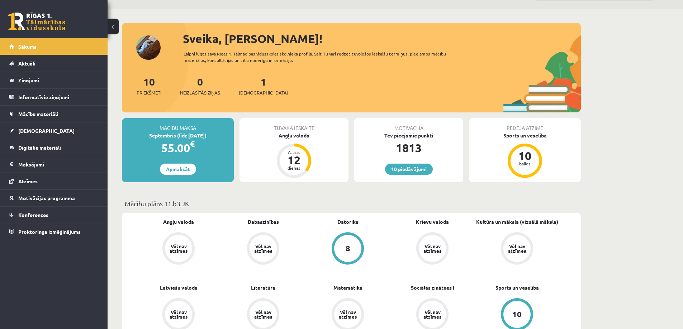
scroll to position [108, 0]
